Goal: Task Accomplishment & Management: Manage account settings

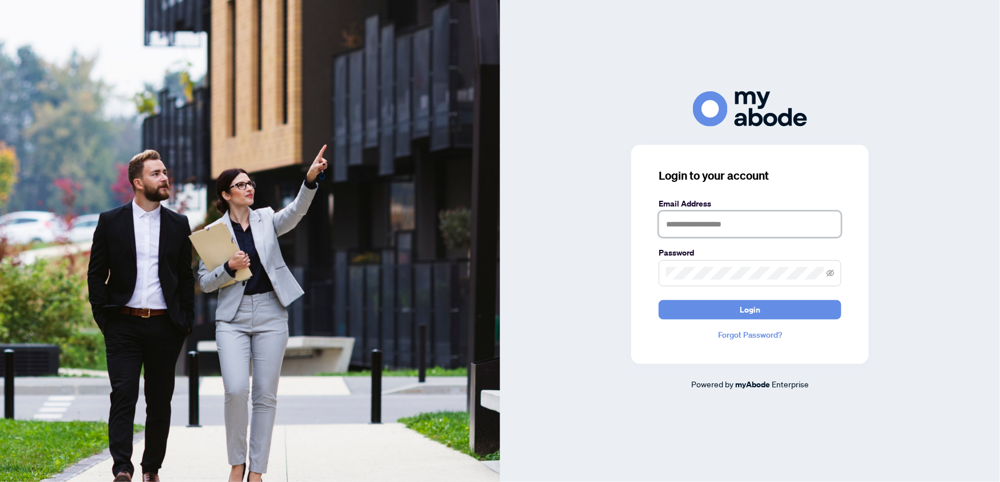
click at [684, 229] on input "text" at bounding box center [750, 224] width 183 height 26
type input "**********"
click at [659, 300] on button "Login" at bounding box center [750, 309] width 183 height 19
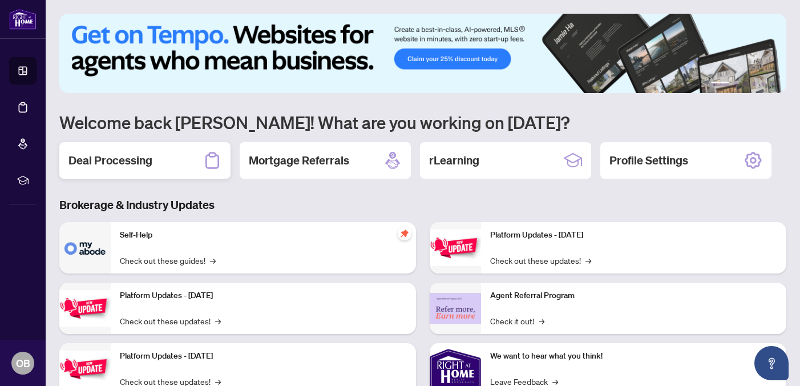
click at [134, 164] on h2 "Deal Processing" at bounding box center [111, 160] width 84 height 16
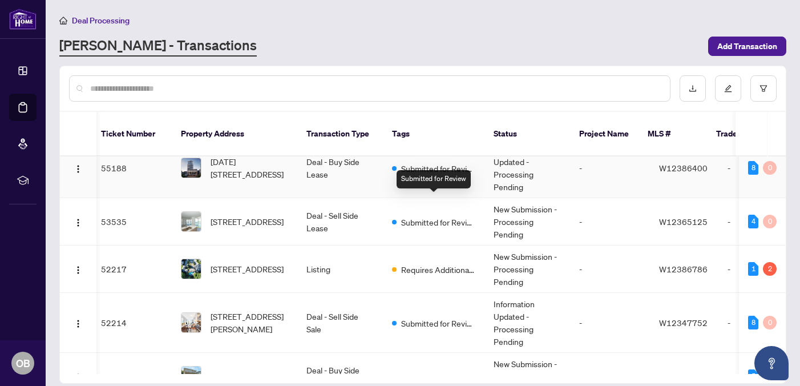
scroll to position [0, 5]
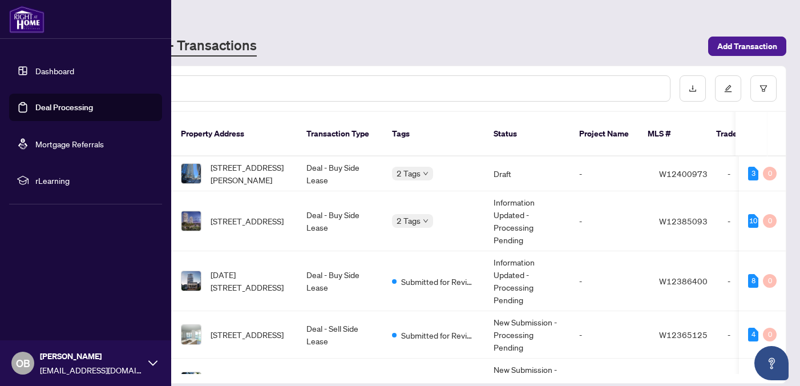
click at [35, 108] on link "Deal Processing" at bounding box center [64, 107] width 58 height 10
click at [63, 69] on link "Dashboard" at bounding box center [54, 71] width 39 height 10
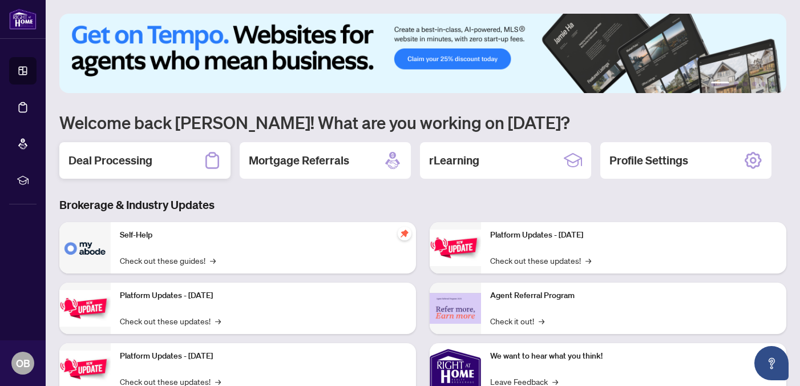
click at [94, 161] on h2 "Deal Processing" at bounding box center [111, 160] width 84 height 16
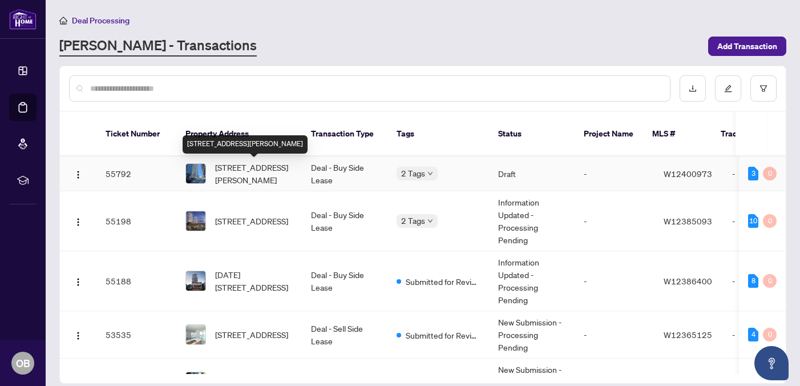
click at [268, 170] on span "[STREET_ADDRESS][PERSON_NAME]" at bounding box center [254, 173] width 78 height 25
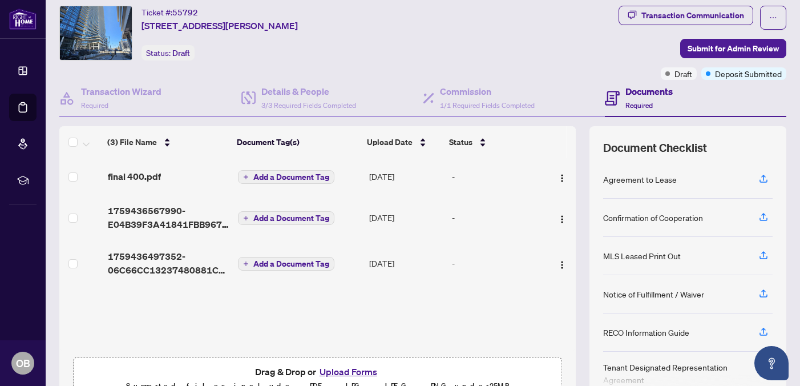
scroll to position [49, 0]
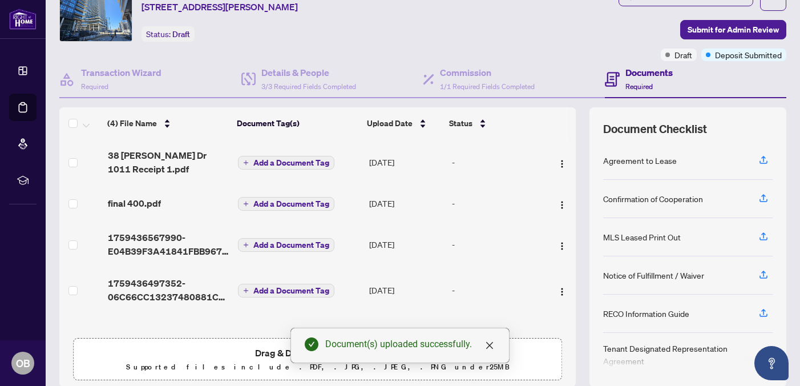
click at [646, 42] on div "Transaction Communication Submit for Admin Review Draft Deposit Submitted" at bounding box center [703, 24] width 168 height 74
